Goal: Navigation & Orientation: Find specific page/section

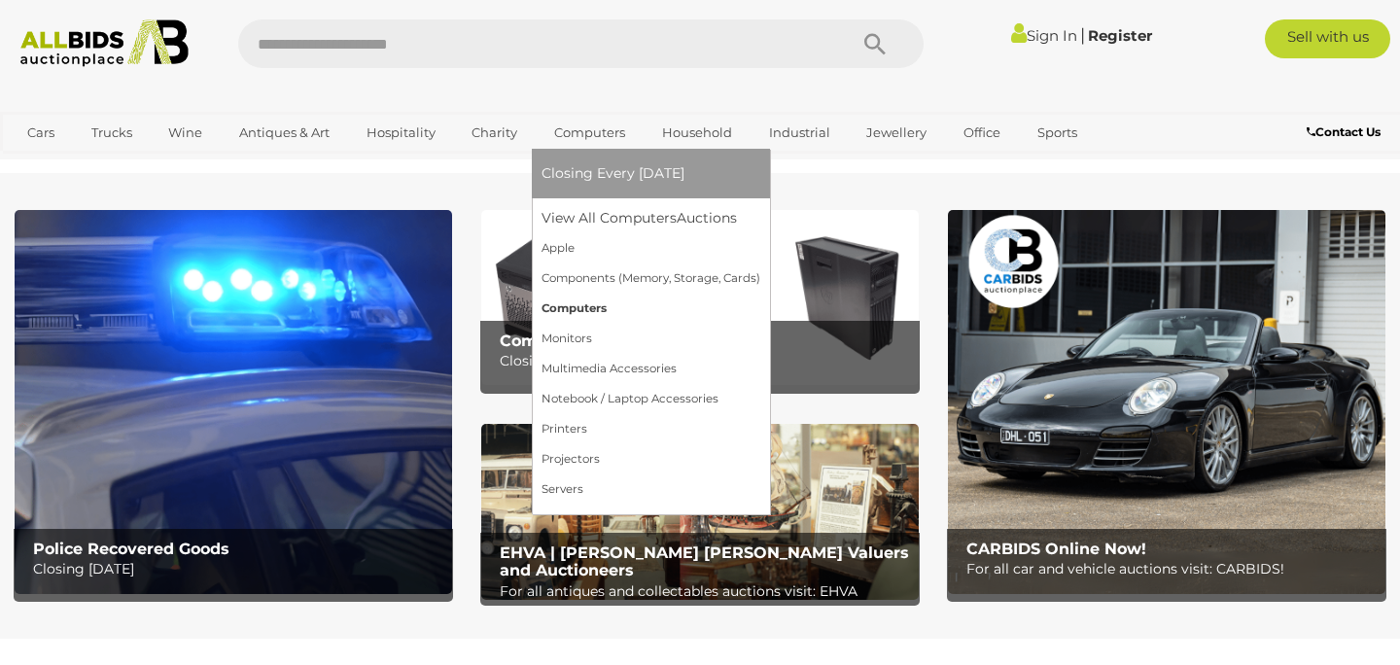
click at [572, 308] on link "Computers" at bounding box center [651, 309] width 219 height 30
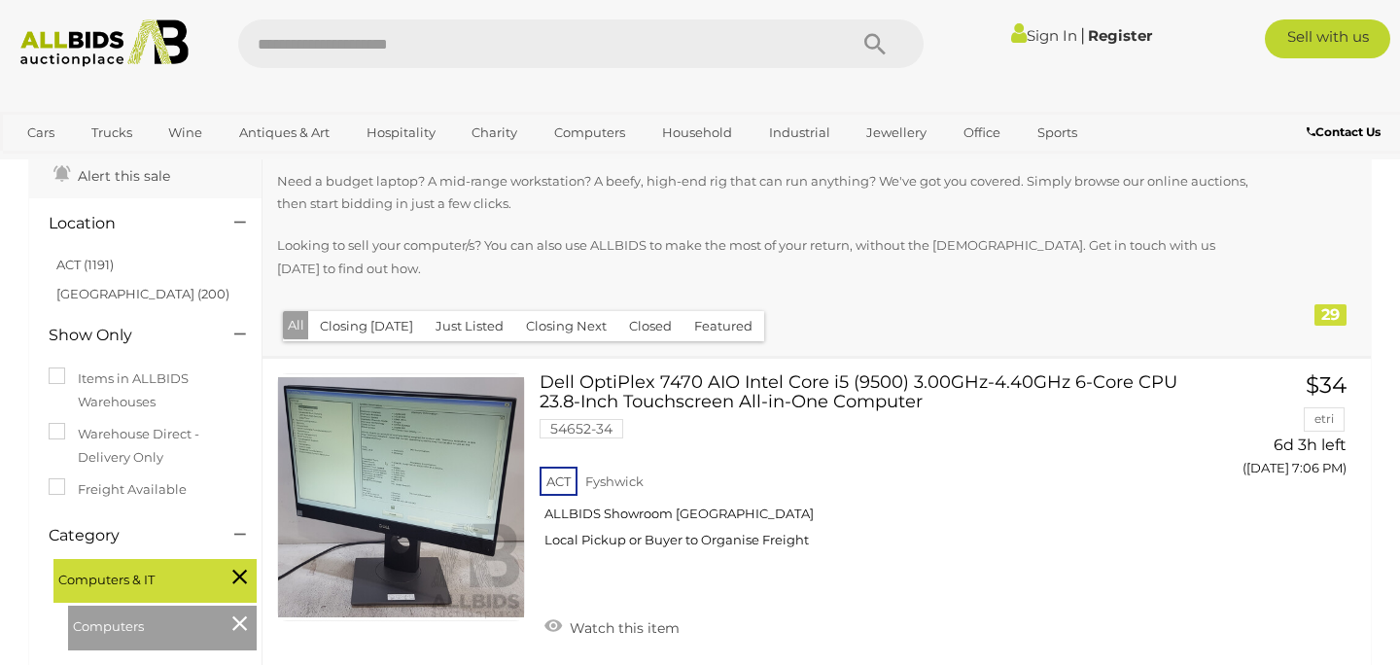
scroll to position [168, 0]
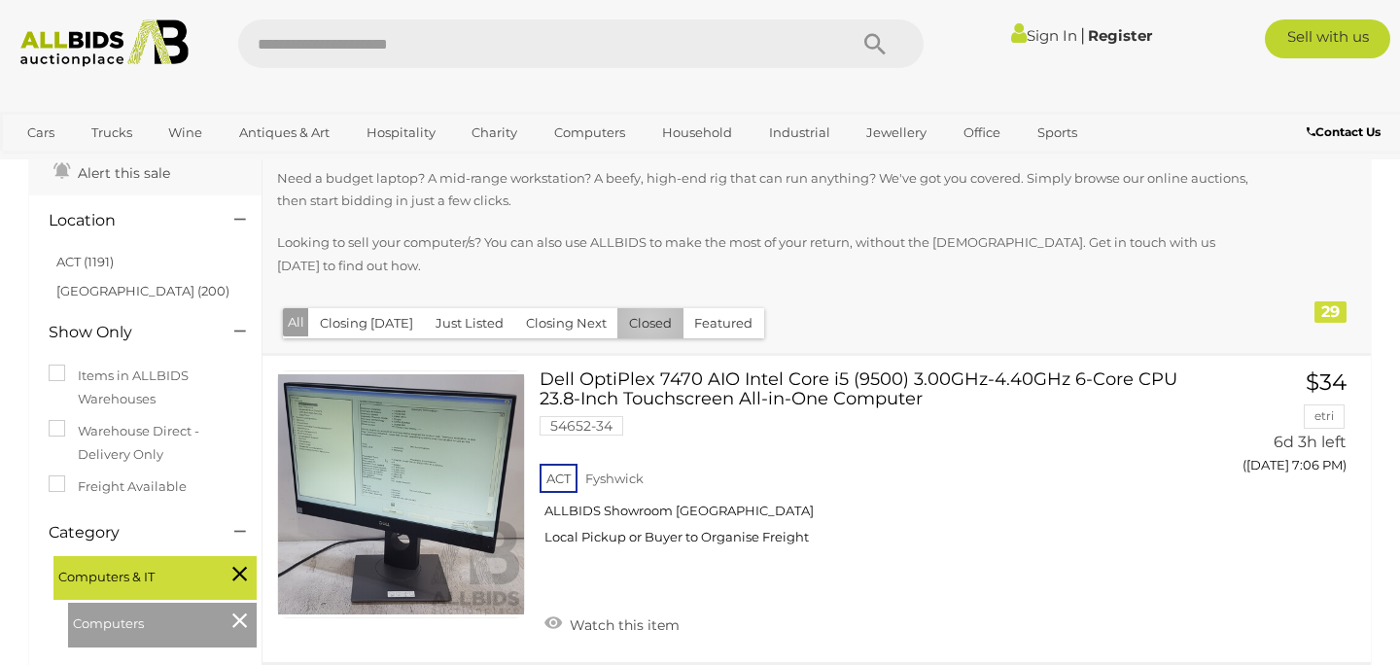
click at [642, 308] on button "Closed" at bounding box center [650, 323] width 66 height 30
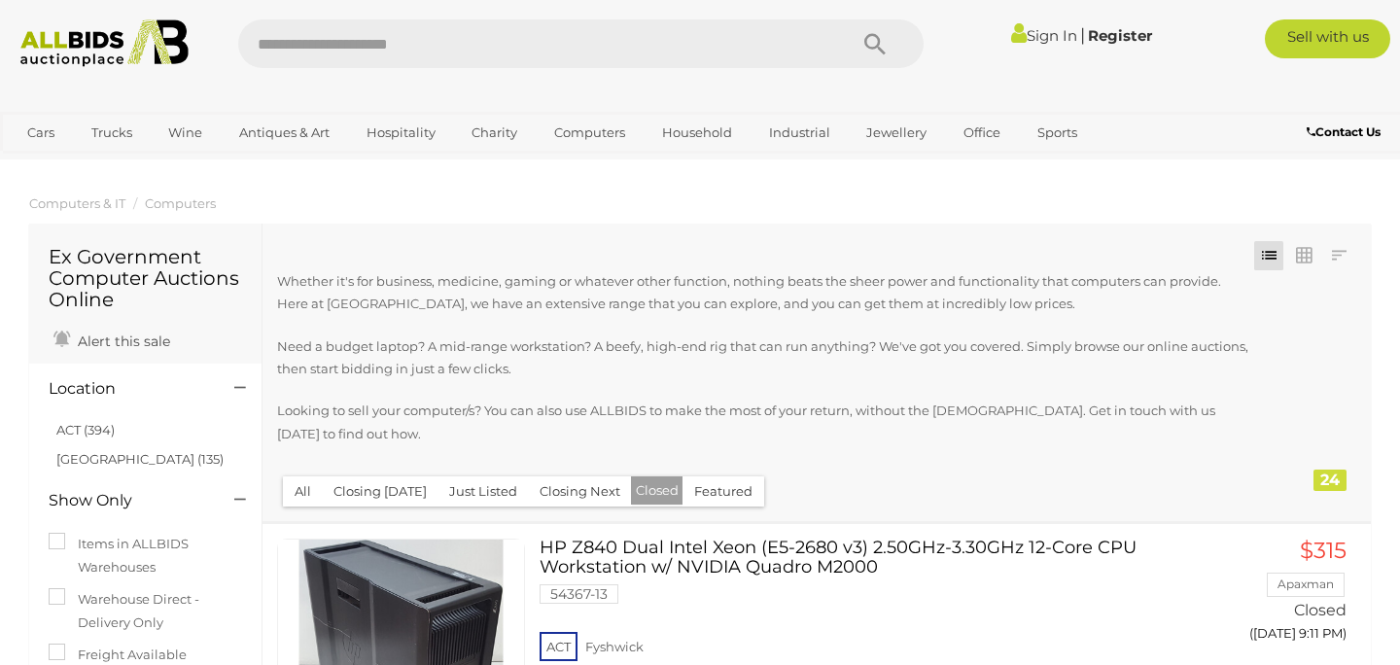
click at [488, 476] on button "Just Listed" at bounding box center [483, 491] width 91 height 30
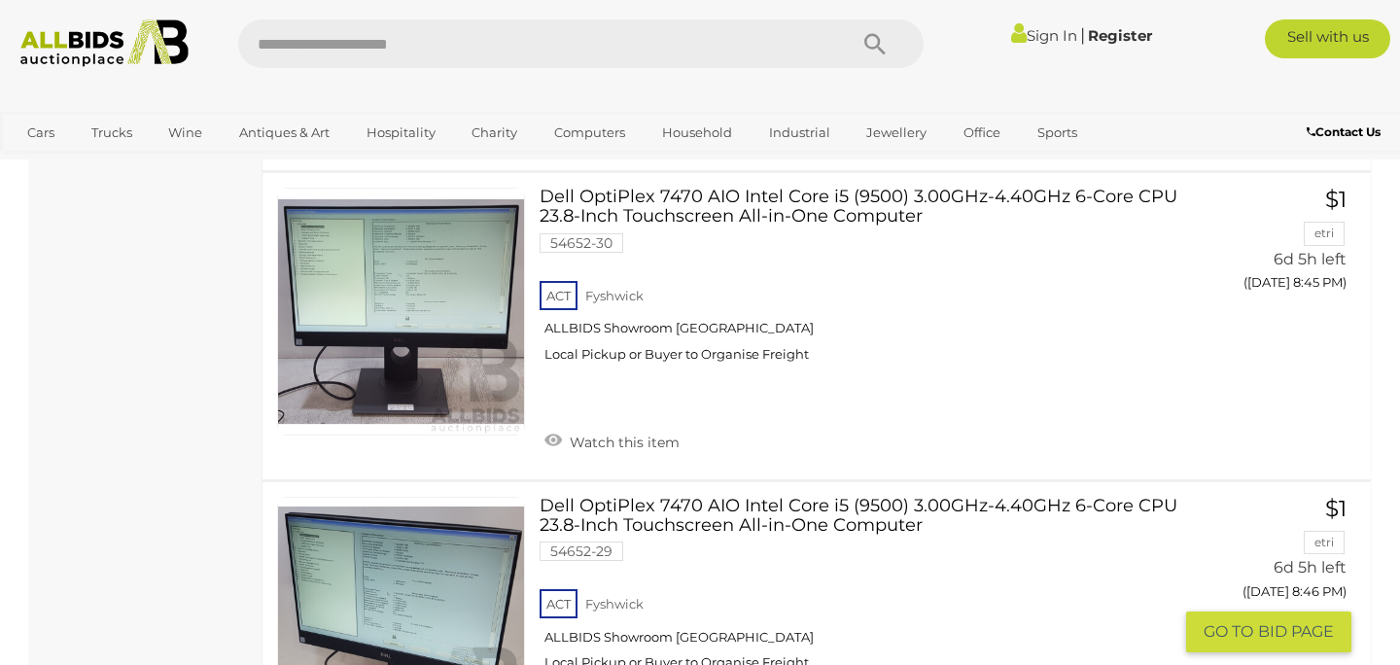
scroll to position [7751, 0]
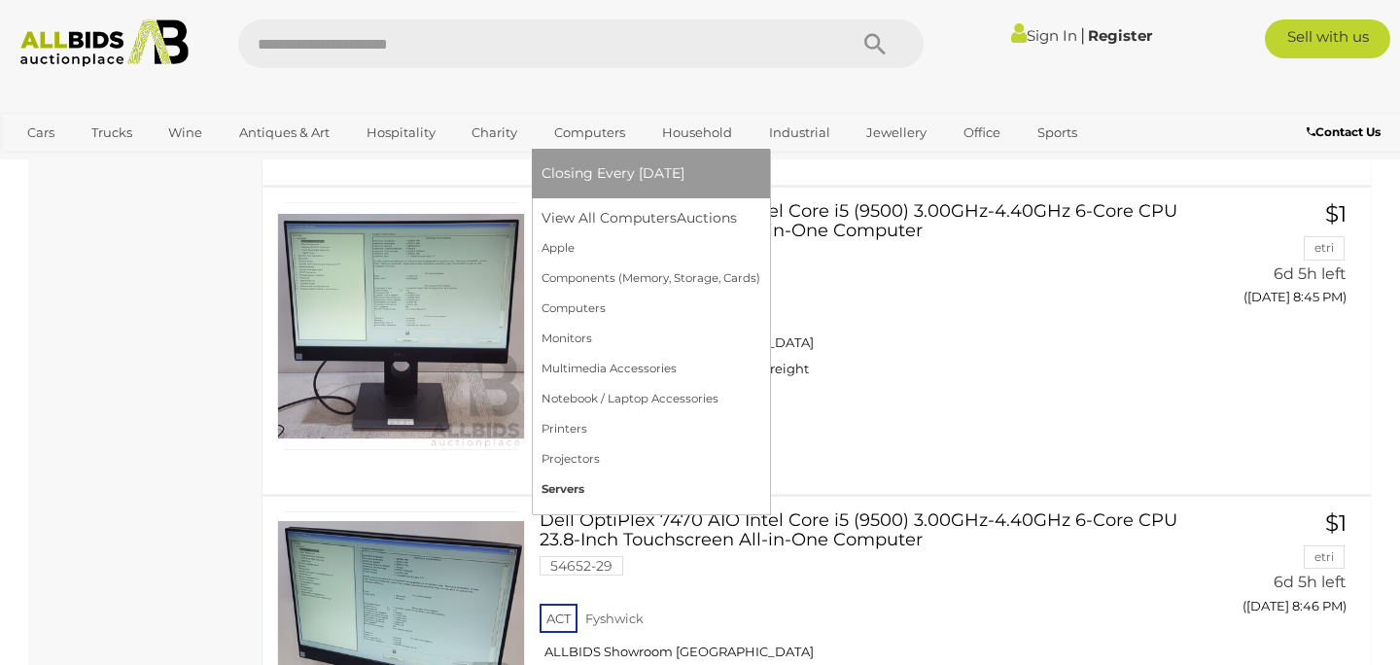
click at [565, 490] on link "Servers" at bounding box center [651, 489] width 219 height 30
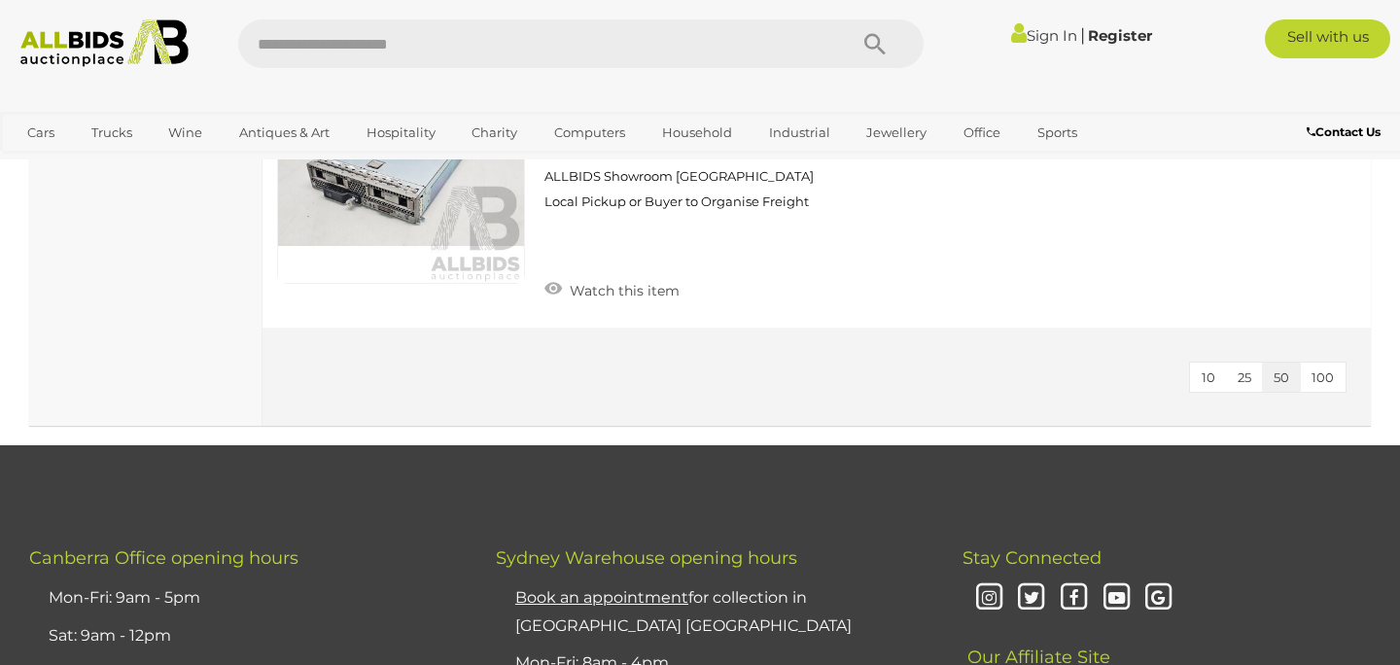
scroll to position [4170, 0]
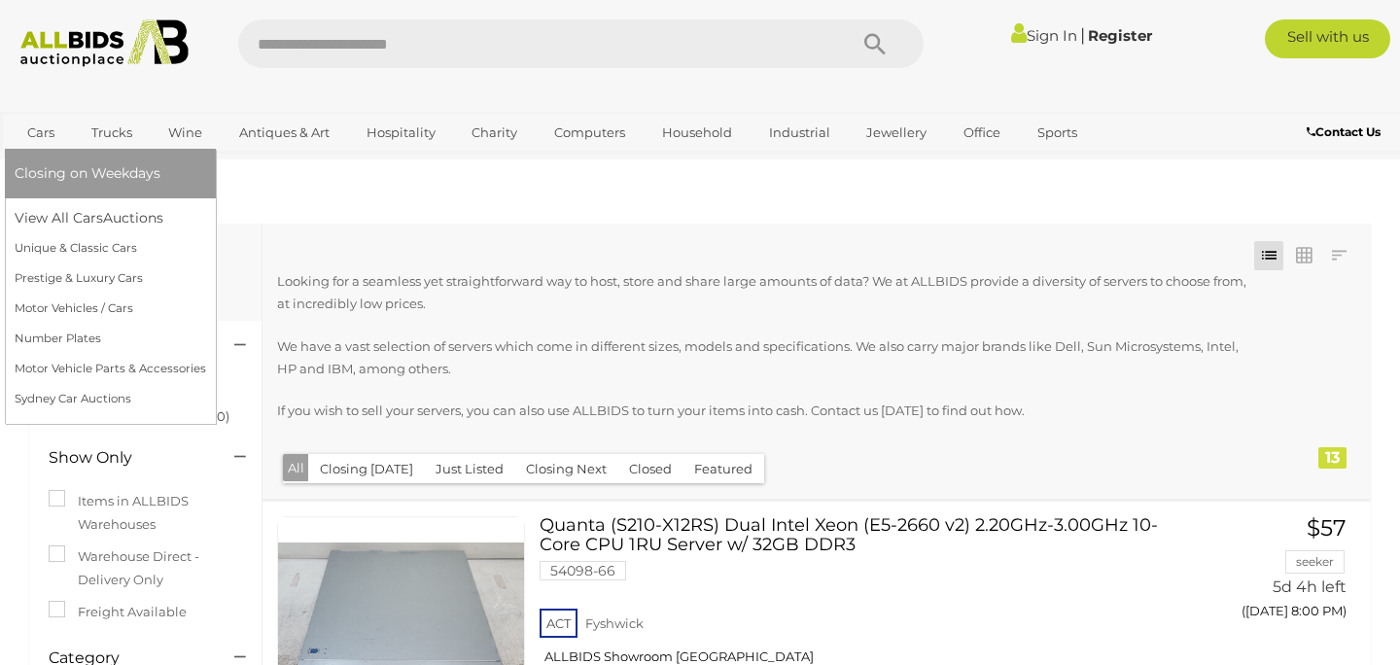
click at [42, 123] on link "Cars" at bounding box center [41, 133] width 53 height 32
click at [31, 301] on link "Motor Vehicles / Cars" at bounding box center [111, 309] width 192 height 30
